Goal: Transaction & Acquisition: Book appointment/travel/reservation

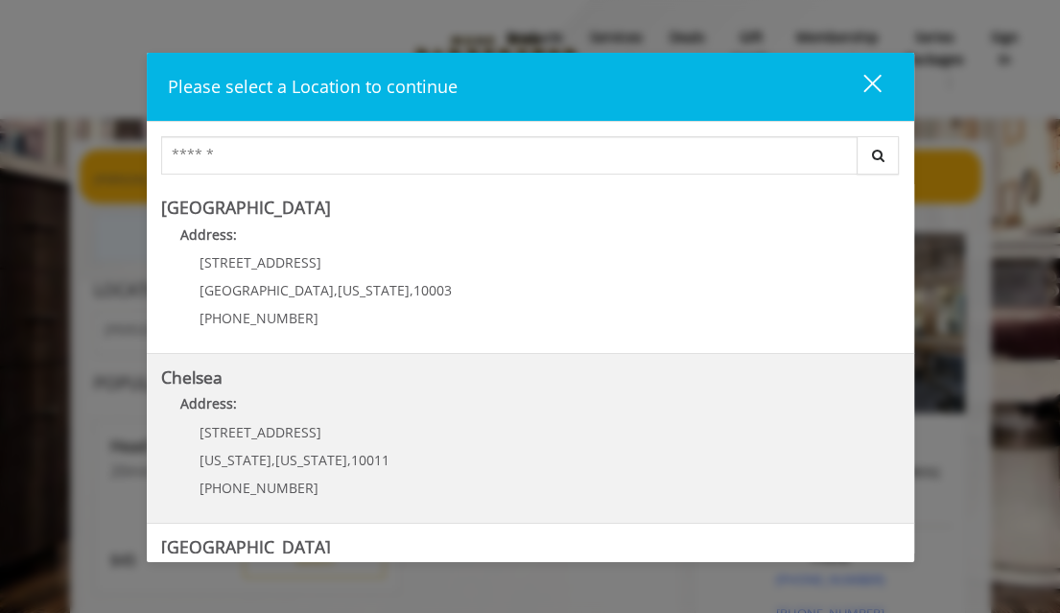
click at [266, 440] on span "[STREET_ADDRESS]" at bounding box center [260, 432] width 122 height 18
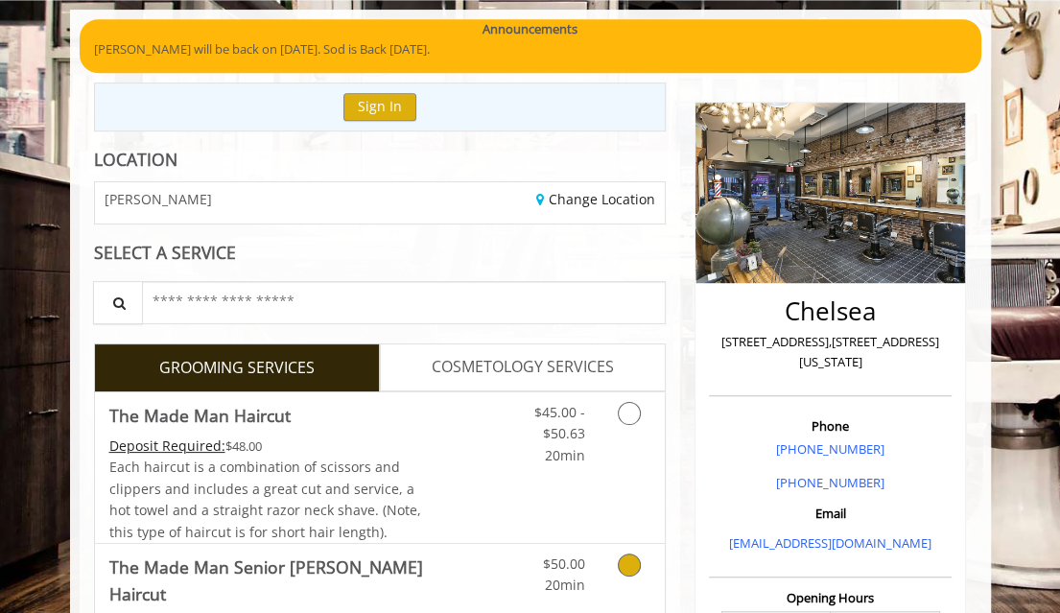
scroll to position [303, 0]
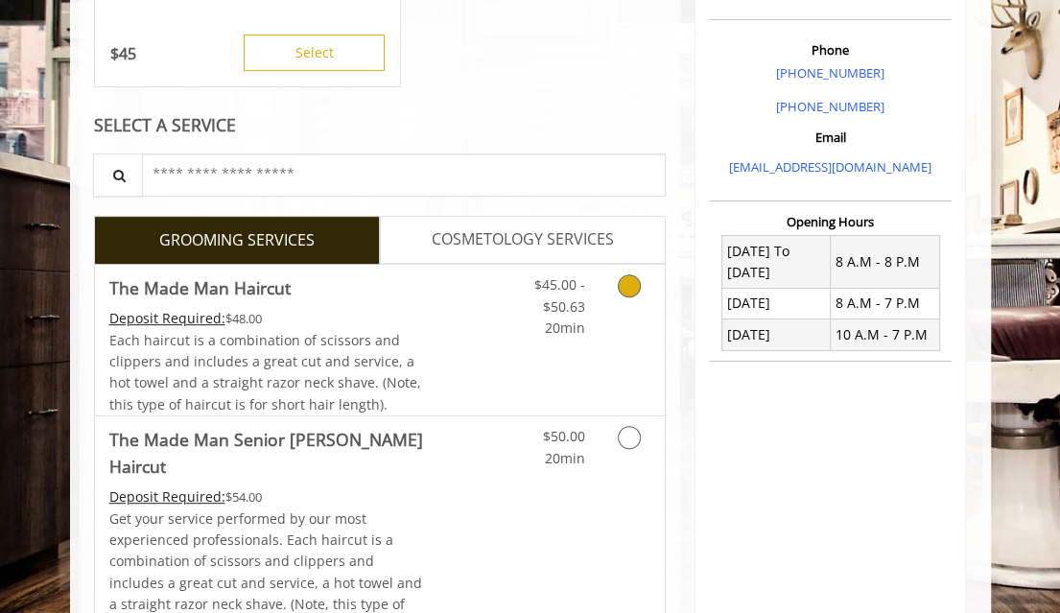
click at [629, 286] on icon "Grooming services" at bounding box center [629, 285] width 23 height 23
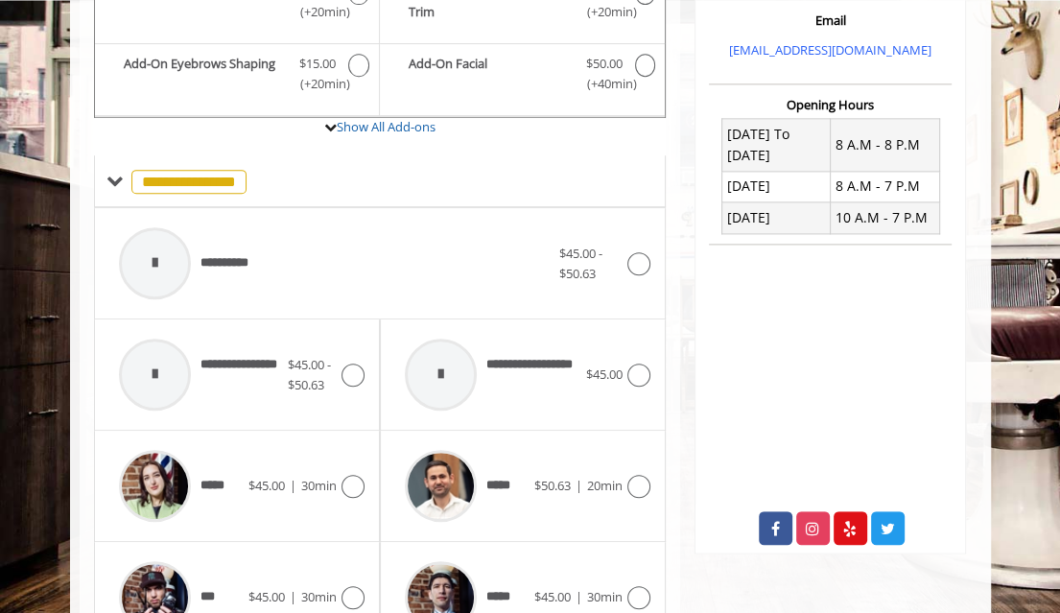
scroll to position [764, 0]
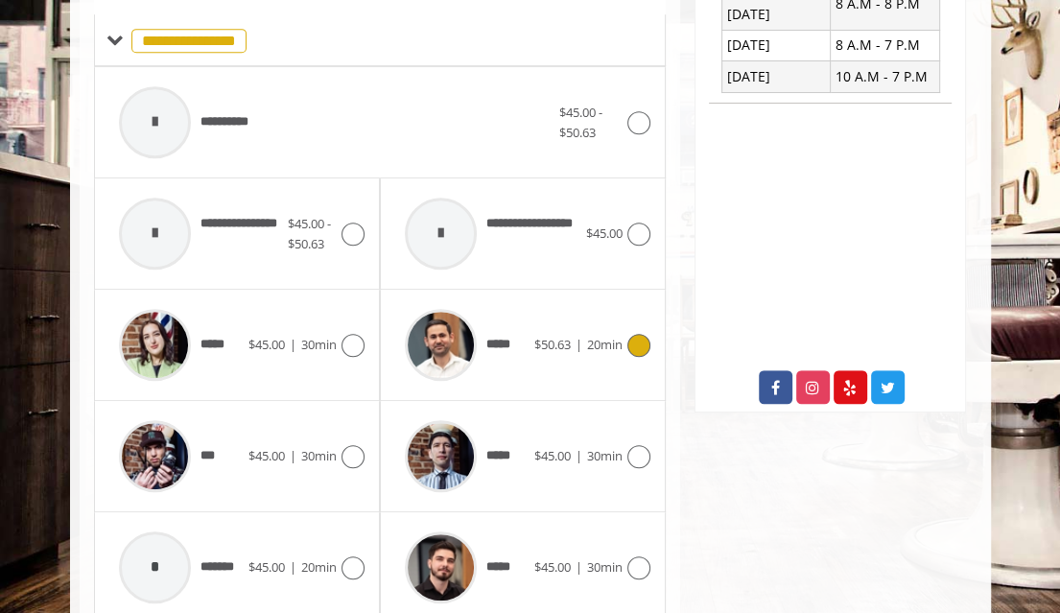
click at [639, 337] on icon at bounding box center [638, 345] width 23 height 23
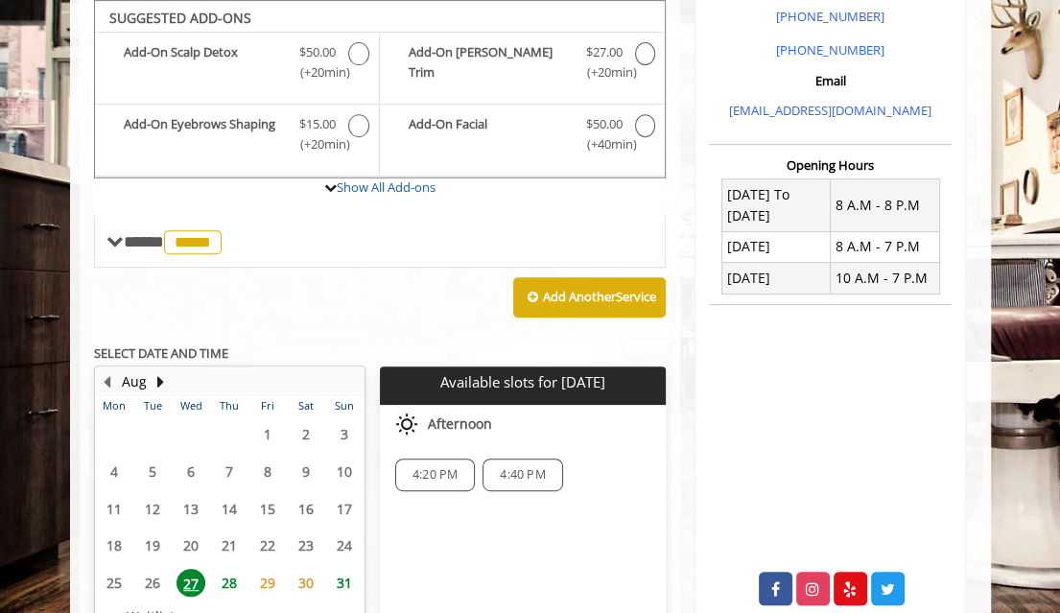
click at [230, 581] on span "28" at bounding box center [229, 583] width 29 height 28
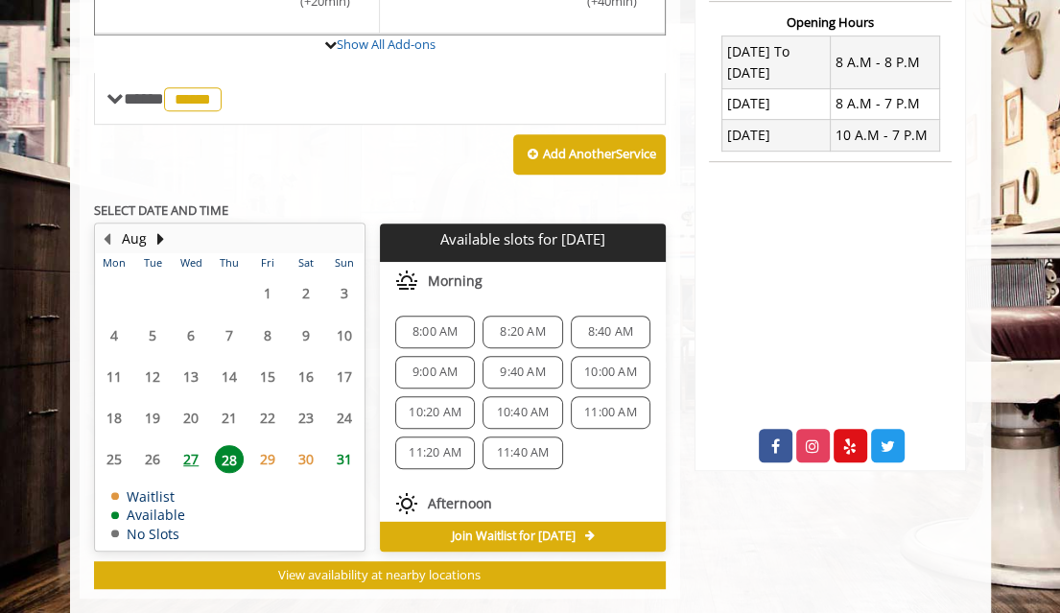
scroll to position [736, 0]
